Goal: Task Accomplishment & Management: Use online tool/utility

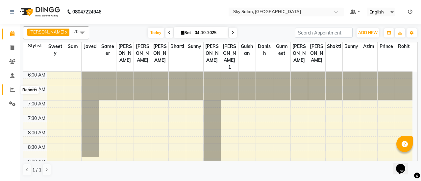
click at [12, 87] on span at bounding box center [13, 90] width 12 height 8
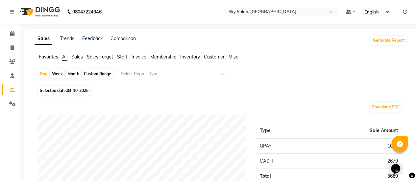
click at [120, 57] on span "Staff" at bounding box center [122, 57] width 11 height 6
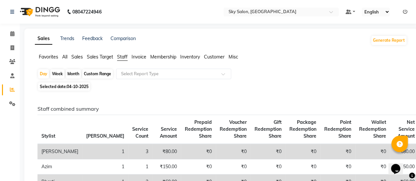
click at [97, 72] on div "Custom Range" at bounding box center [97, 73] width 31 height 9
select select "10"
select select "2025"
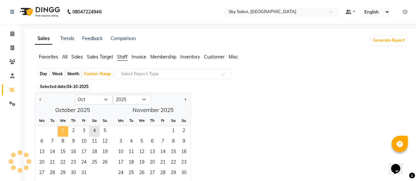
click at [60, 131] on span "1" at bounding box center [63, 131] width 11 height 11
click at [98, 135] on span "4" at bounding box center [94, 131] width 11 height 11
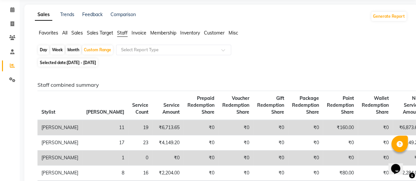
scroll to position [22, 0]
